Goal: Use online tool/utility: Use online tool/utility

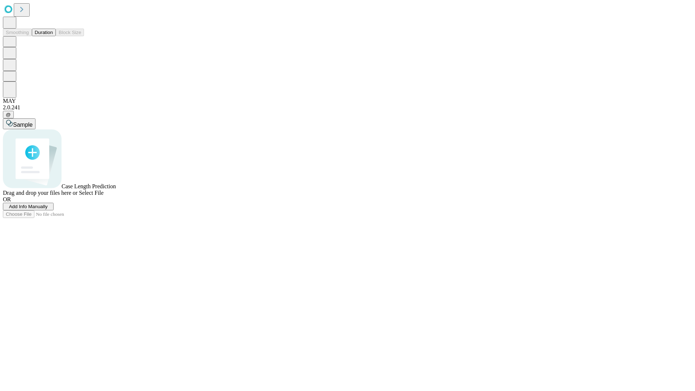
click at [53, 36] on button "Duration" at bounding box center [44, 33] width 24 height 8
click at [48, 209] on span "Add Info Manually" at bounding box center [28, 206] width 39 height 5
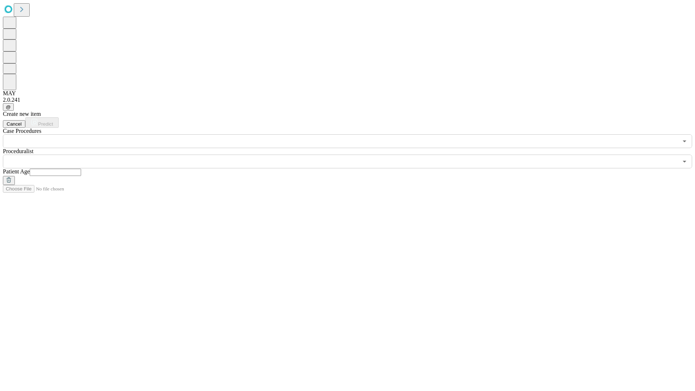
click at [81, 169] on input "text" at bounding box center [55, 172] width 51 height 7
type input "**"
click at [352, 154] on input "text" at bounding box center [340, 161] width 675 height 14
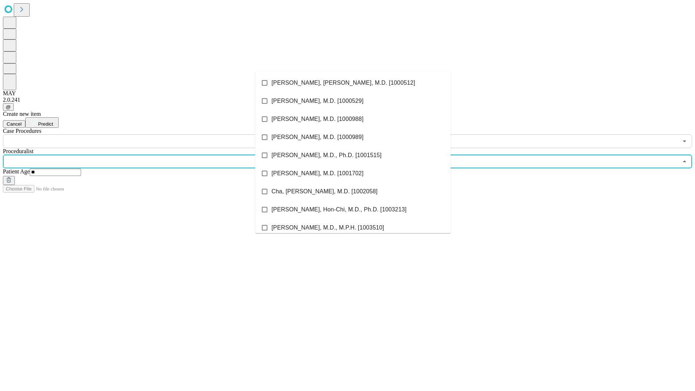
click at [353, 83] on li "[PERSON_NAME], [PERSON_NAME], M.D. [1000512]" at bounding box center [352, 83] width 195 height 18
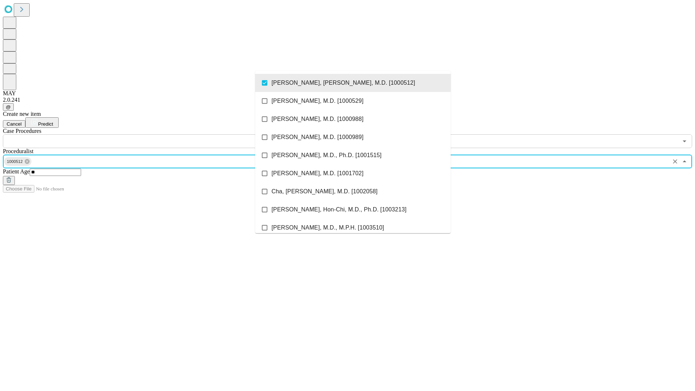
click at [152, 134] on input "text" at bounding box center [340, 141] width 675 height 14
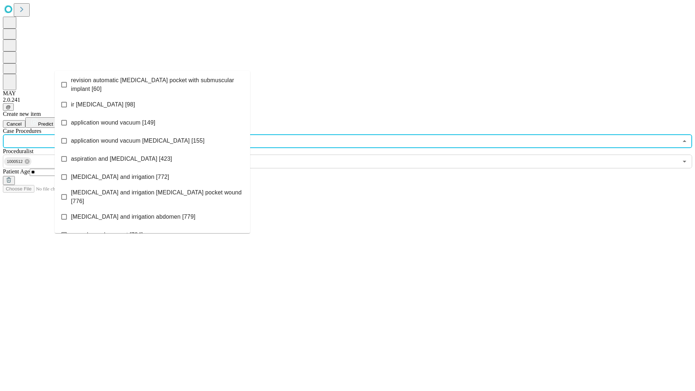
click at [152, 83] on span "revision automatic [MEDICAL_DATA] pocket with submuscular implant [60]" at bounding box center [157, 84] width 173 height 17
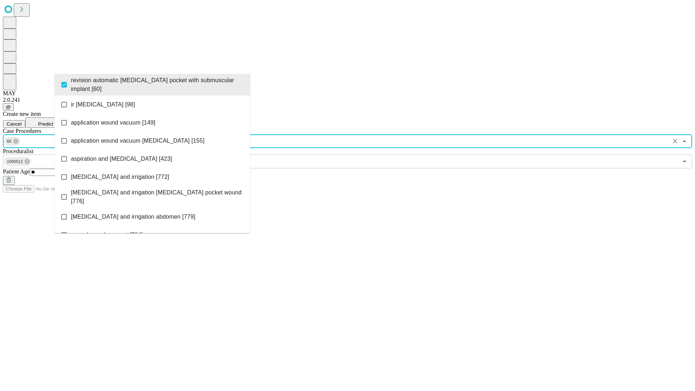
click at [53, 121] on span "Predict" at bounding box center [45, 123] width 15 height 5
